Goal: Transaction & Acquisition: Download file/media

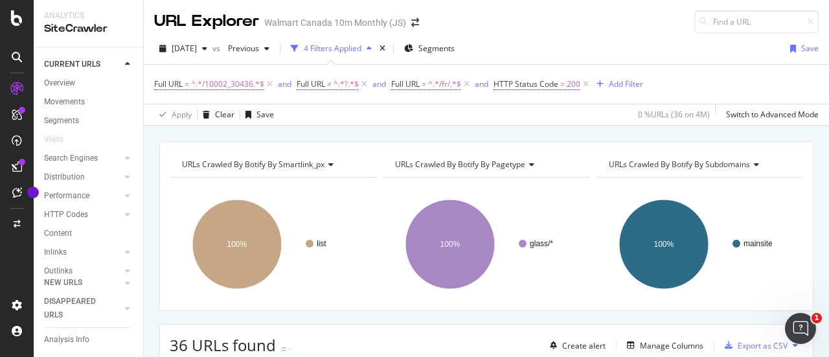
click at [225, 76] on span "^.*/10002_30436.*$" at bounding box center [227, 84] width 73 height 18
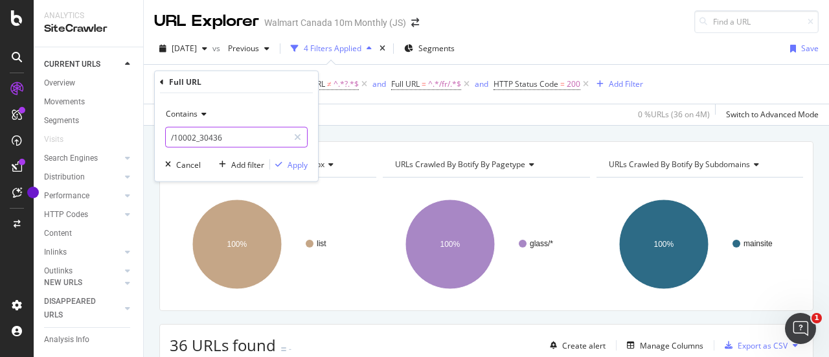
click at [257, 130] on input "/10002_30436" at bounding box center [227, 137] width 122 height 21
paste input "10002_6000209322203"
type input "/10002_6000209322203"
click at [303, 168] on div "Apply" at bounding box center [298, 164] width 20 height 11
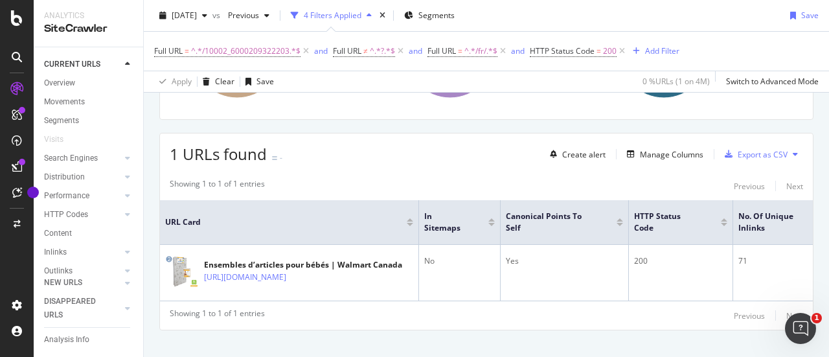
scroll to position [190, 0]
click at [258, 46] on span "^.*/10002_6000209322203.*$" at bounding box center [245, 51] width 109 height 18
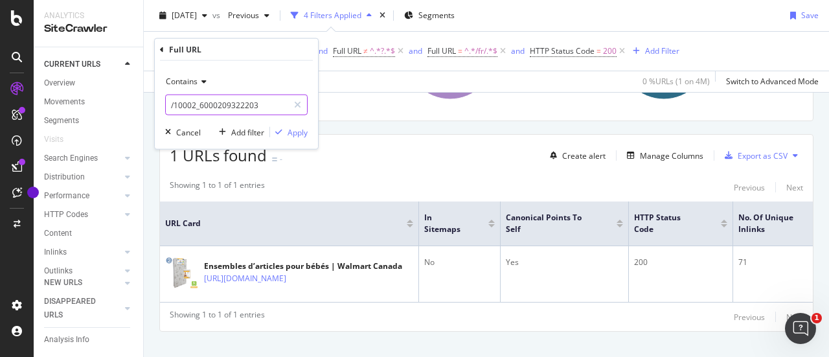
click at [274, 102] on input "/10002_6000209322203" at bounding box center [227, 105] width 122 height 21
paste input "10002_30365"
type input "/10002_30365"
click at [296, 128] on div "Apply" at bounding box center [298, 131] width 20 height 11
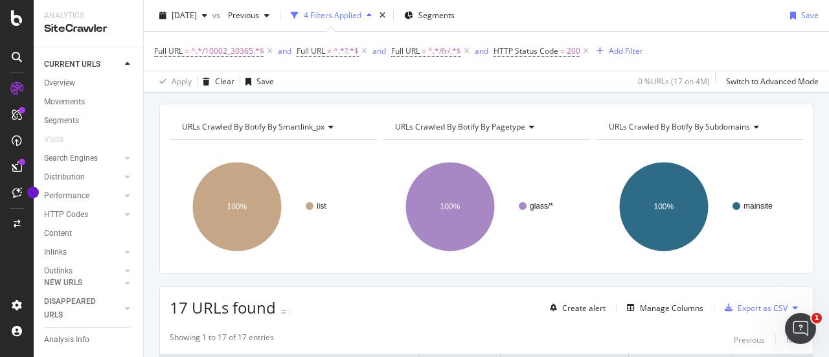
scroll to position [115, 0]
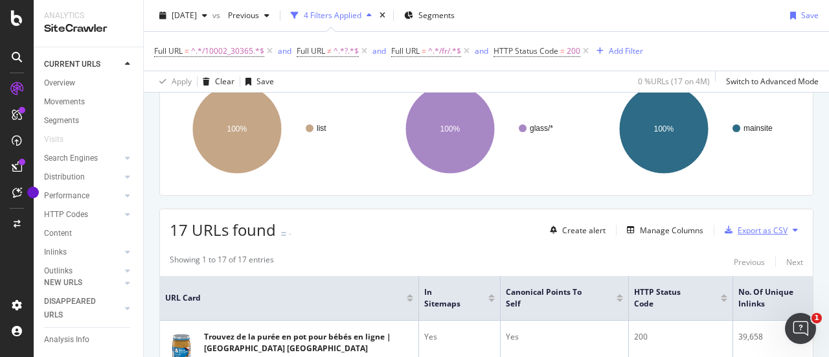
click at [765, 225] on div "Export as CSV" at bounding box center [763, 230] width 50 height 11
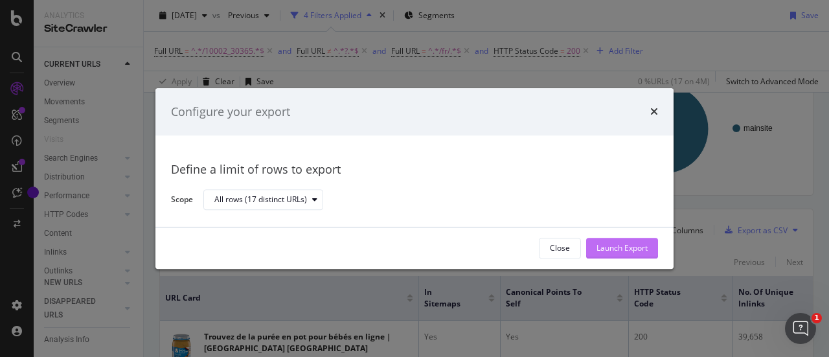
click at [626, 243] on div "Launch Export" at bounding box center [621, 248] width 51 height 11
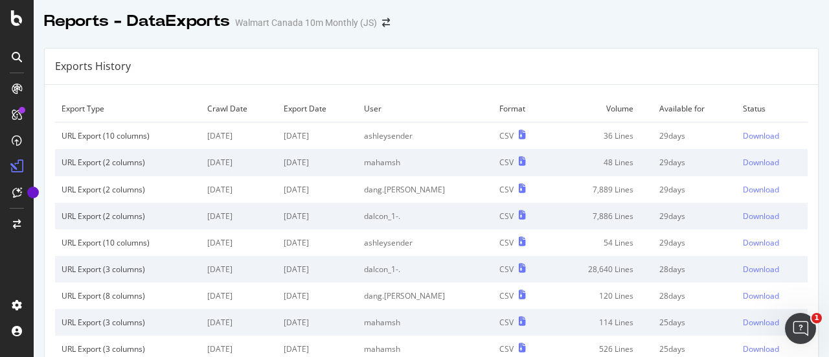
scroll to position [39, 0]
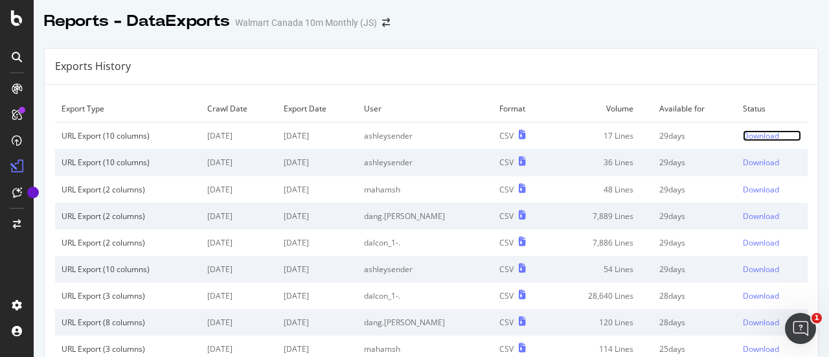
click at [743, 139] on div "Download" at bounding box center [761, 135] width 36 height 11
